Goal: Find specific page/section: Find specific page/section

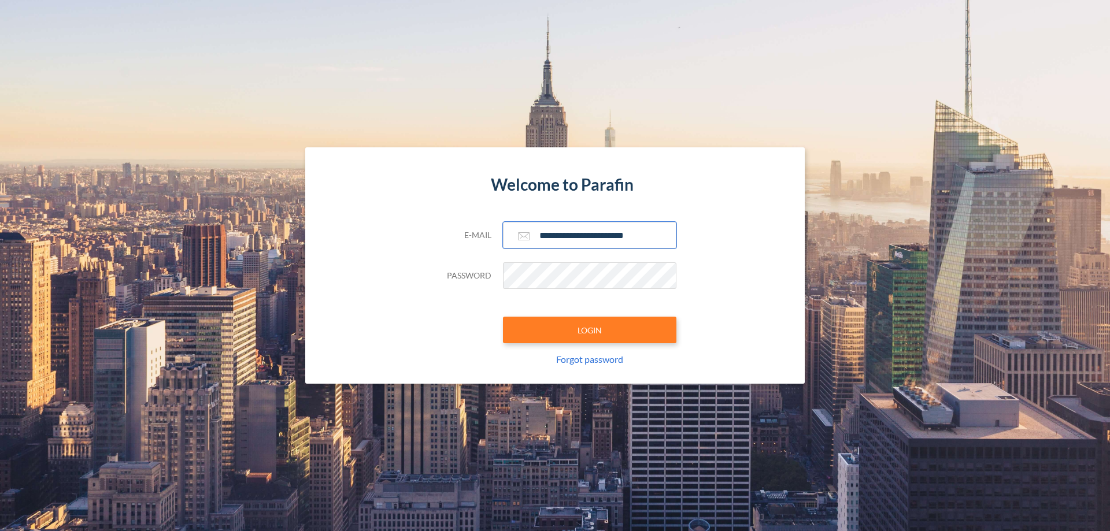
type input "**********"
click at [590, 330] on button "LOGIN" at bounding box center [589, 330] width 173 height 27
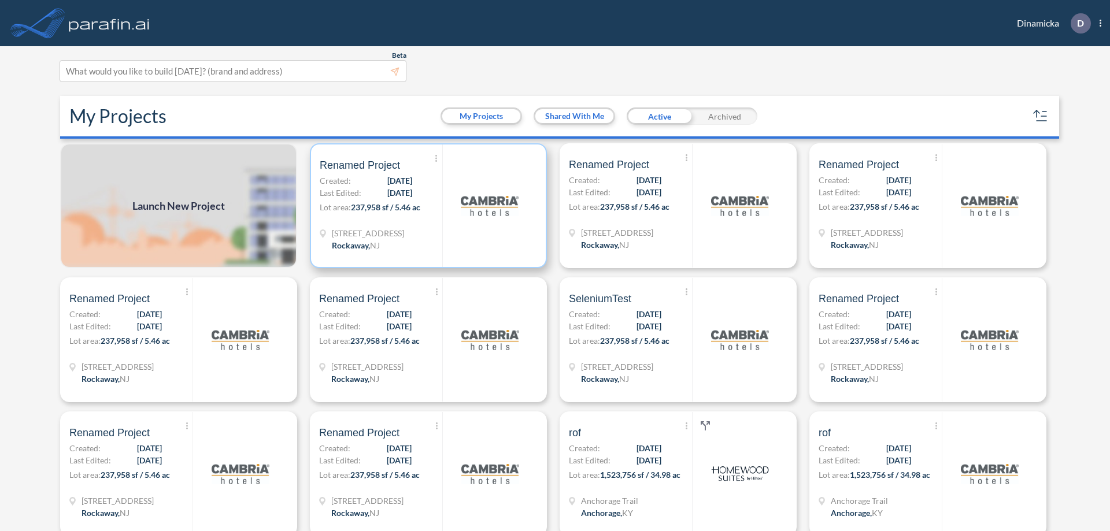
scroll to position [3, 0]
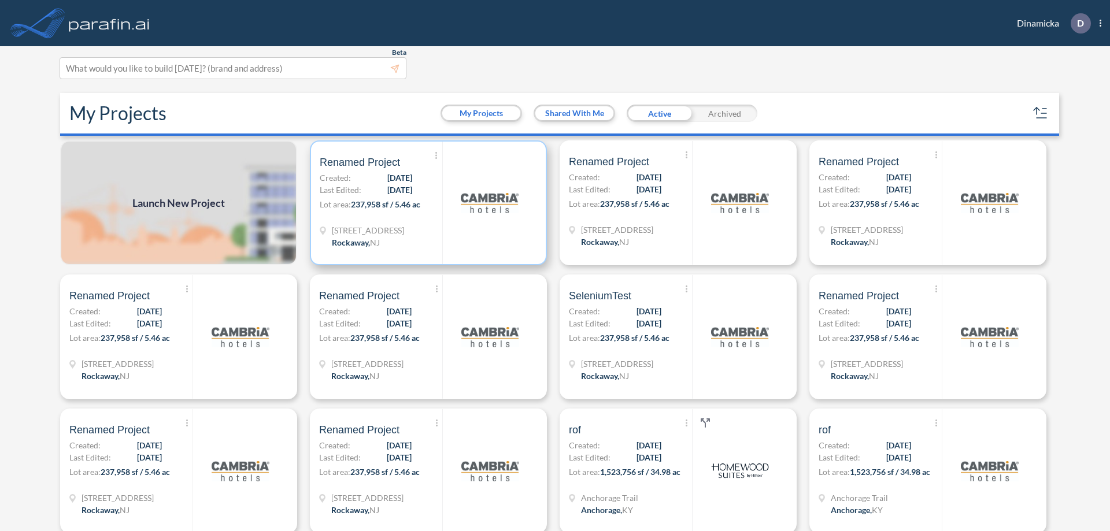
click at [426, 203] on p "Lot area: 237,958 sf / 5.46 ac" at bounding box center [381, 206] width 123 height 17
